Goal: Information Seeking & Learning: Learn about a topic

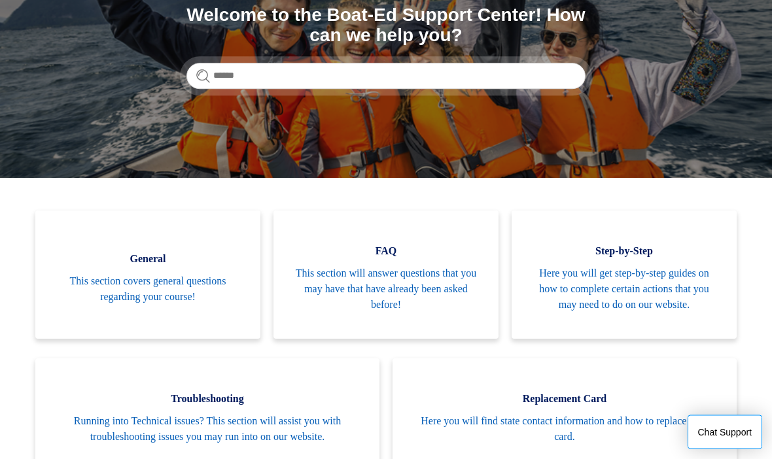
scroll to position [167, 0]
click at [159, 294] on span "This section covers general questions regarding your course!" at bounding box center [148, 289] width 186 height 31
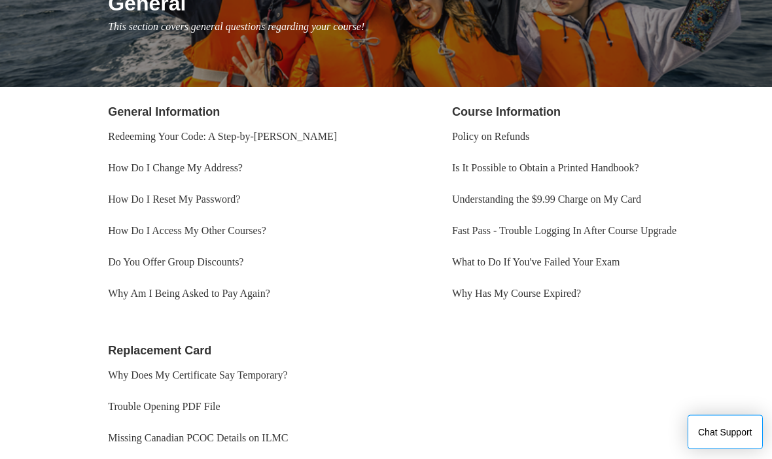
scroll to position [182, 0]
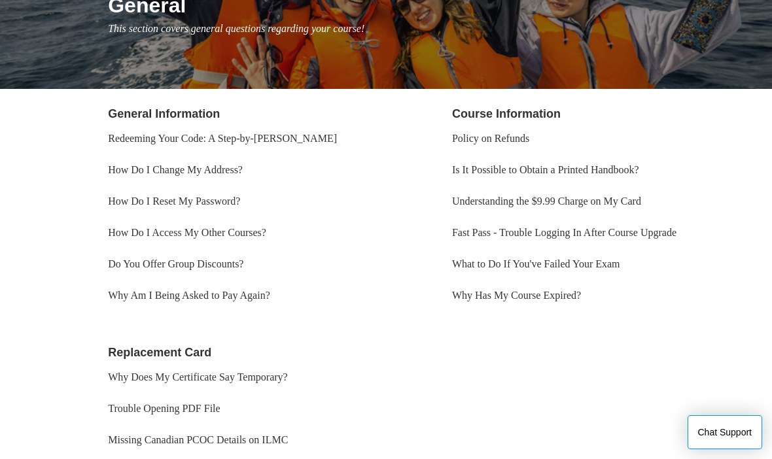
click at [639, 171] on link "Is It Possible to Obtain a Printed Handbook?" at bounding box center [545, 169] width 187 height 11
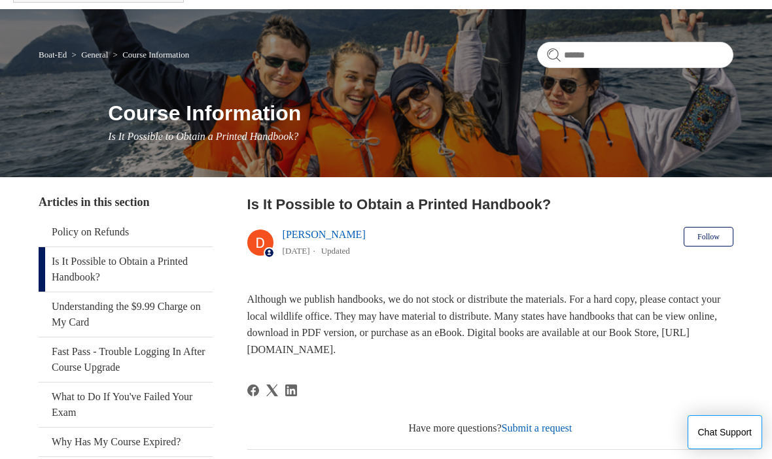
scroll to position [73, 0]
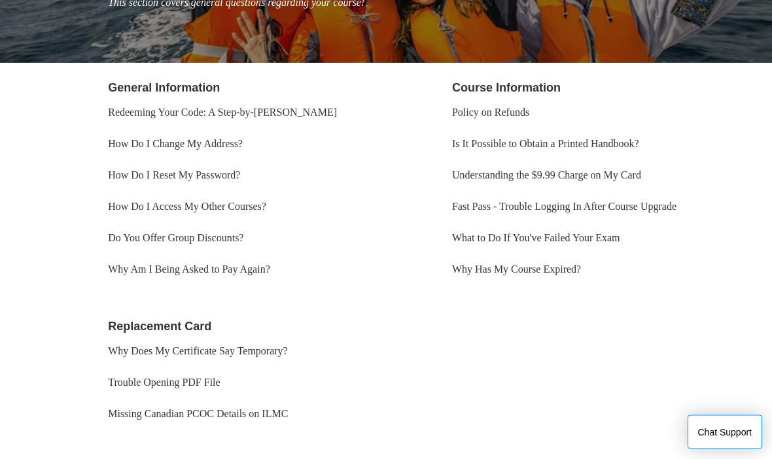
scroll to position [208, 0]
click at [204, 349] on link "Why Does My Certificate Say Temporary?" at bounding box center [198, 351] width 180 height 11
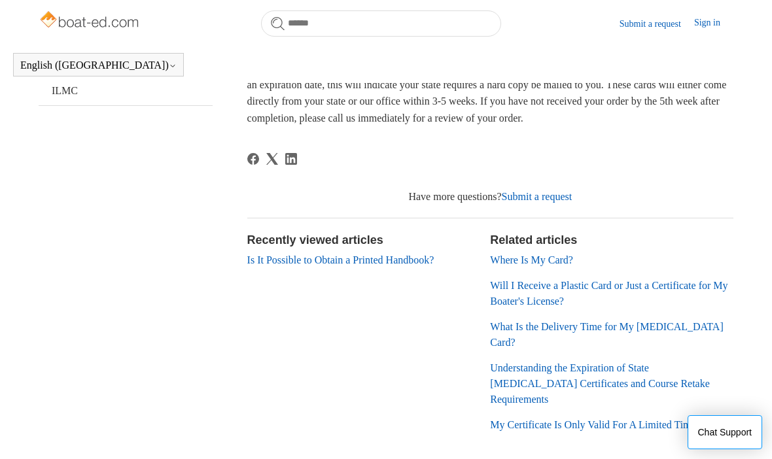
scroll to position [272, 0]
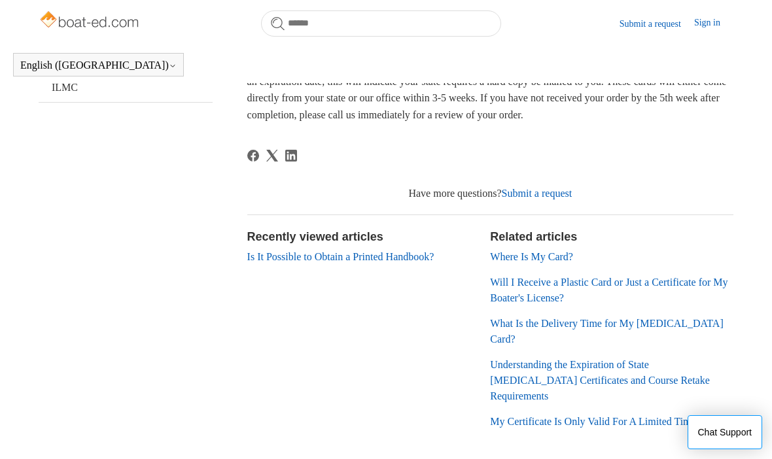
click at [556, 262] on link "Where Is My Card?" at bounding box center [531, 256] width 83 height 11
